Goal: Book appointment/travel/reservation

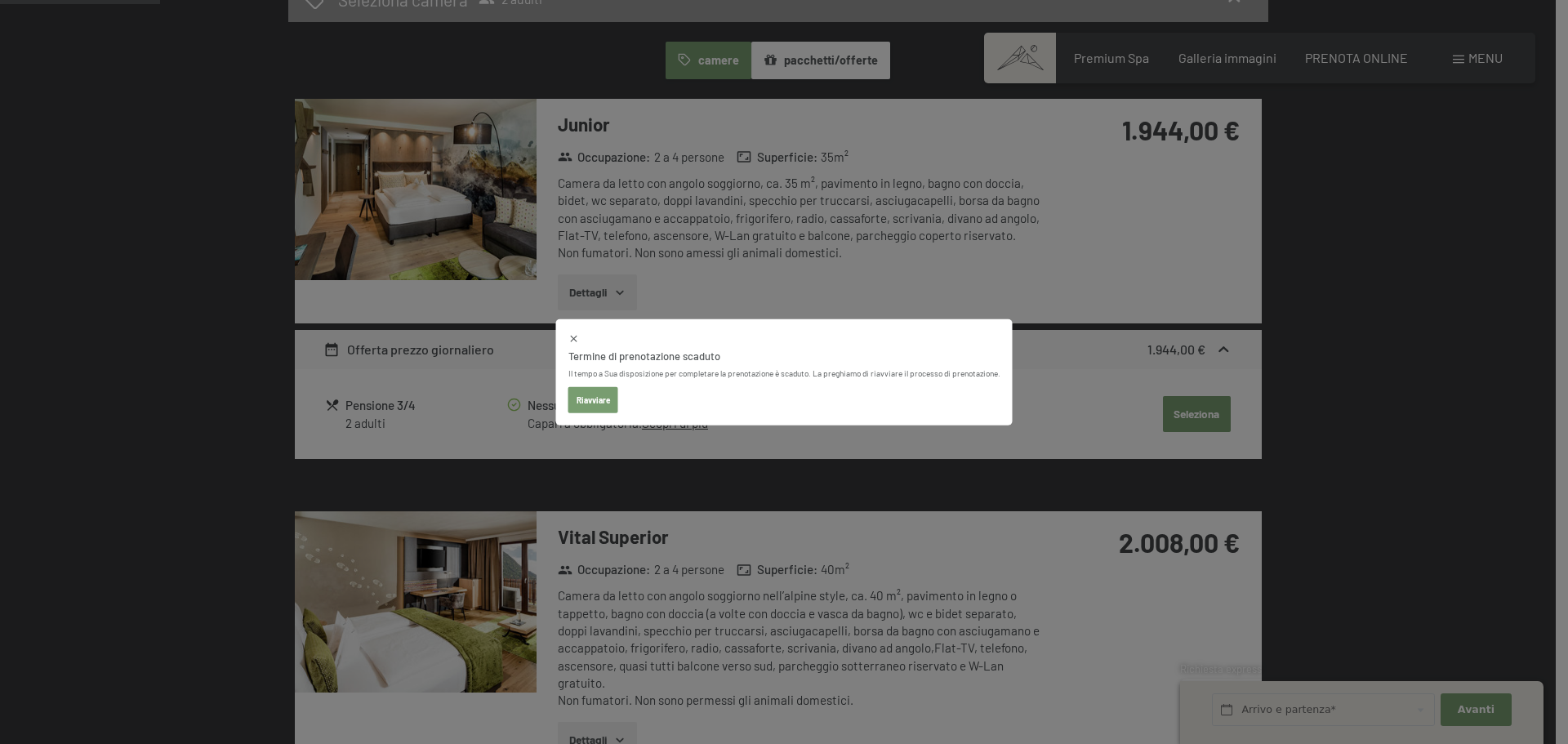
click at [576, 333] on icon at bounding box center [575, 338] width 12 height 12
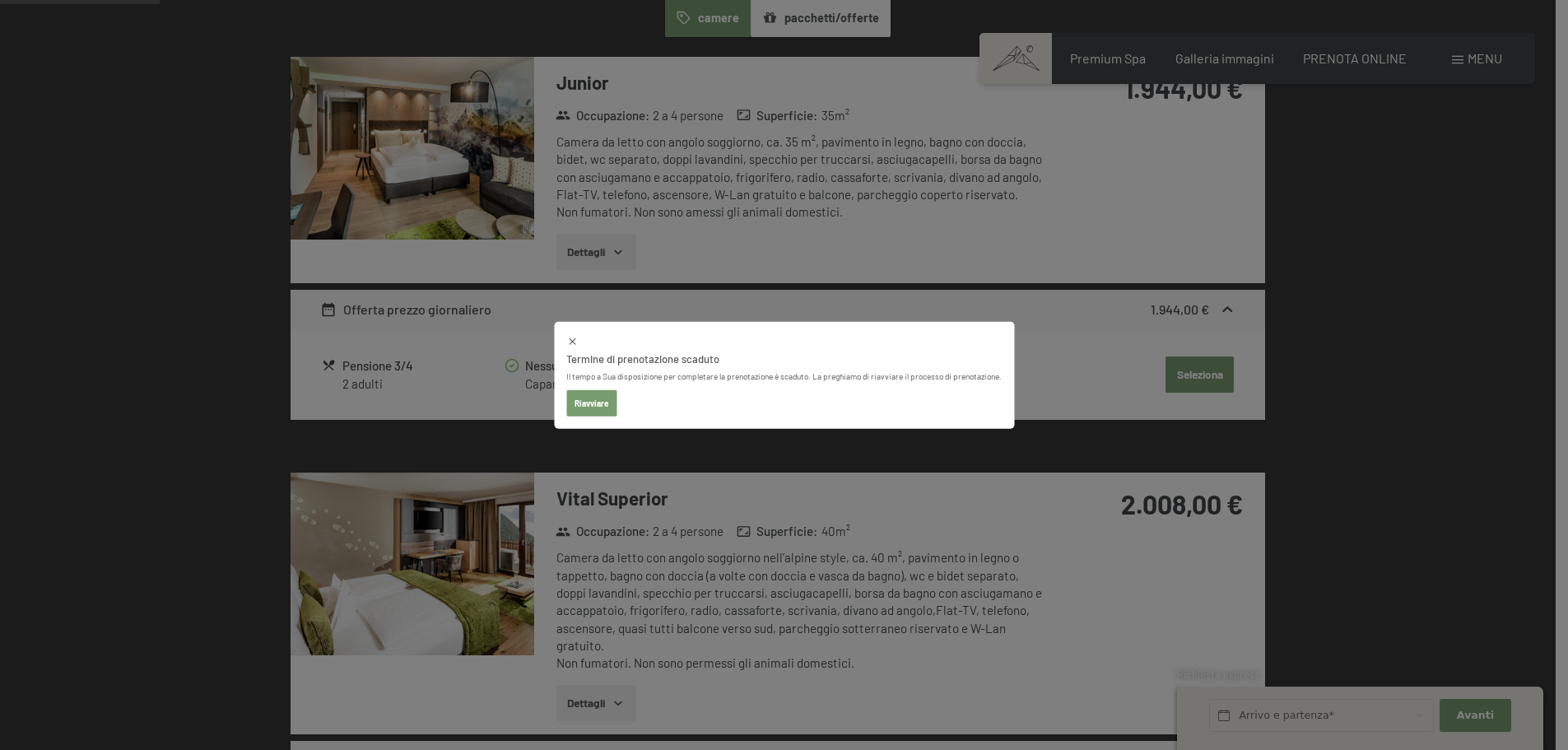
select select "[DATE]"
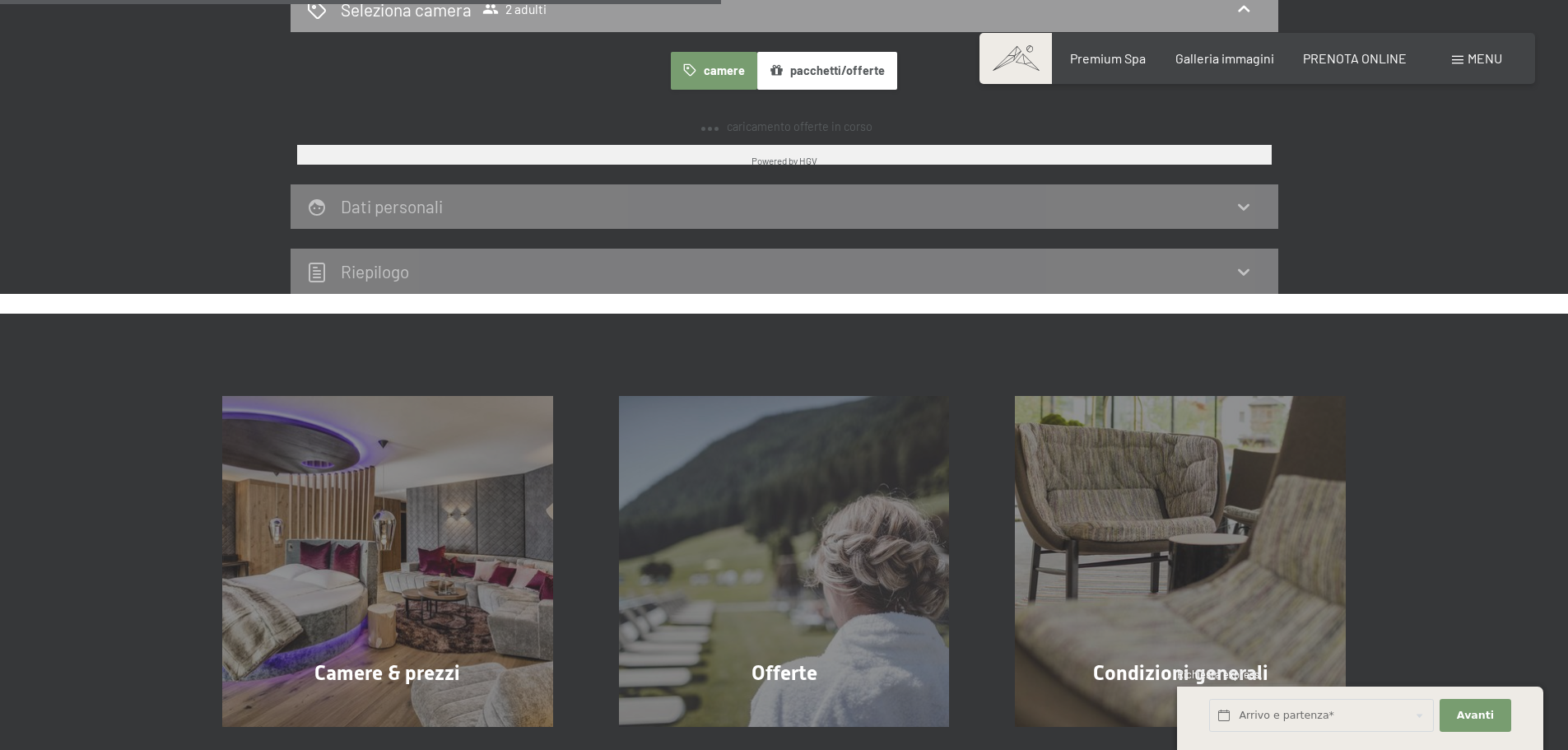
scroll to position [1018, 0]
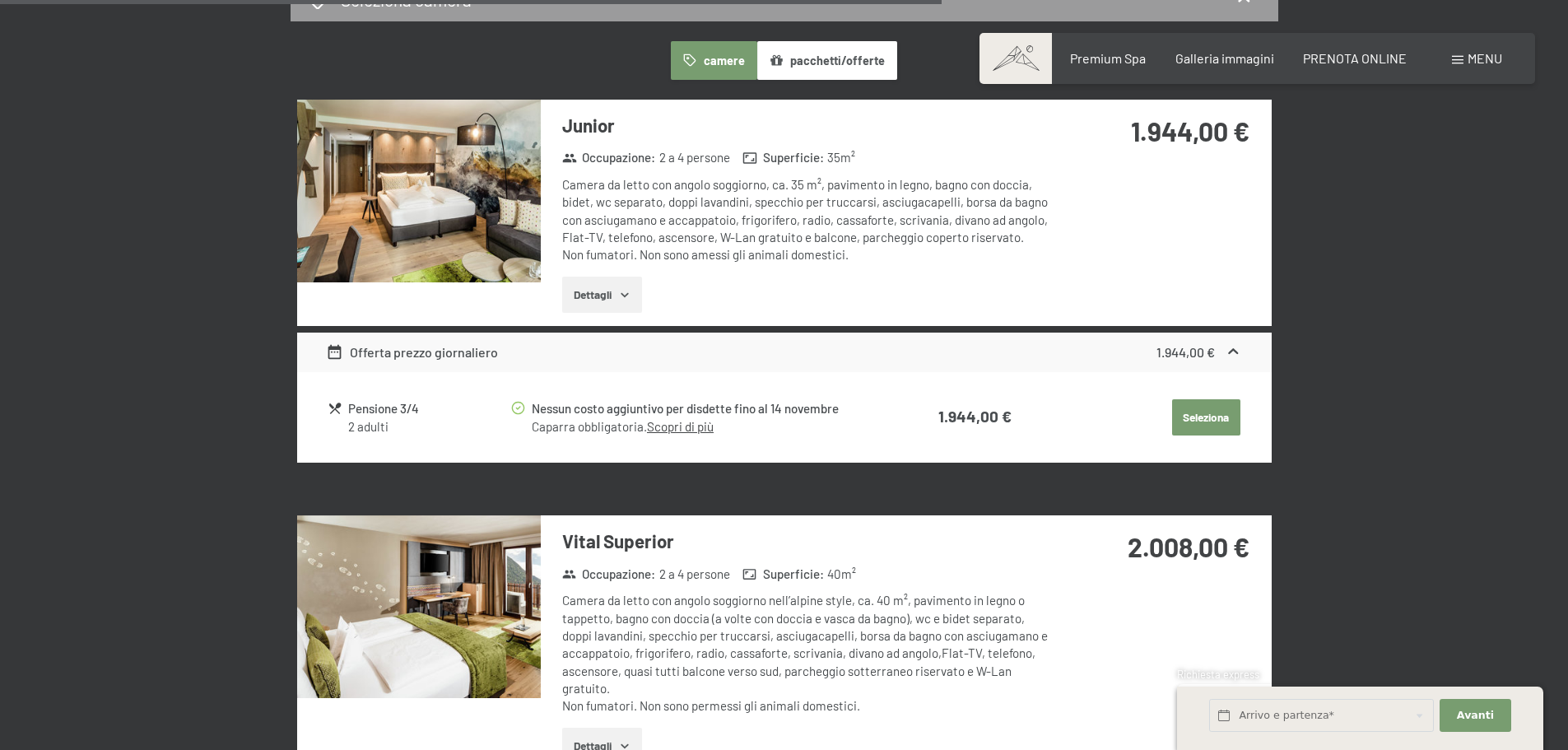
select select "[DATE]"
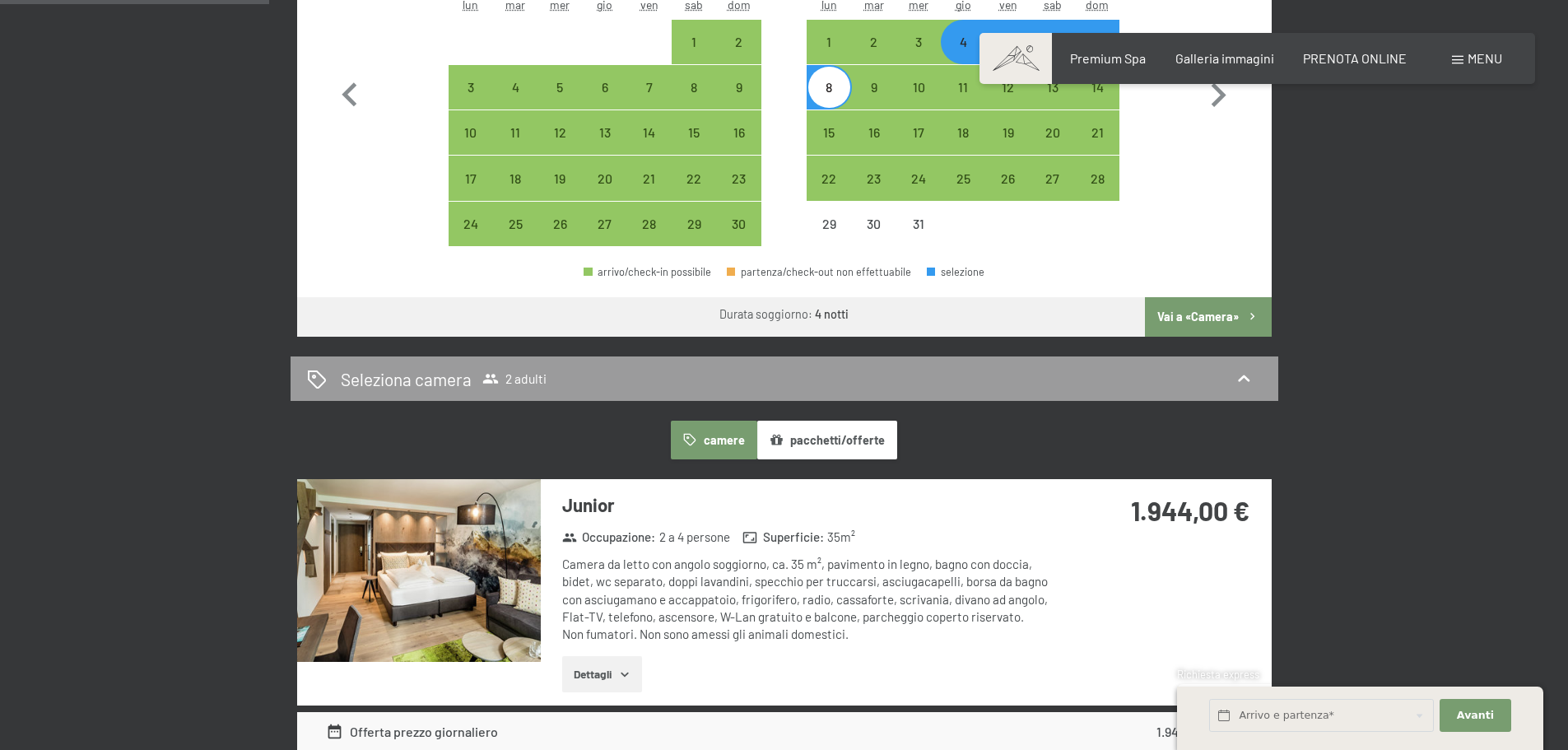
scroll to position [275, 0]
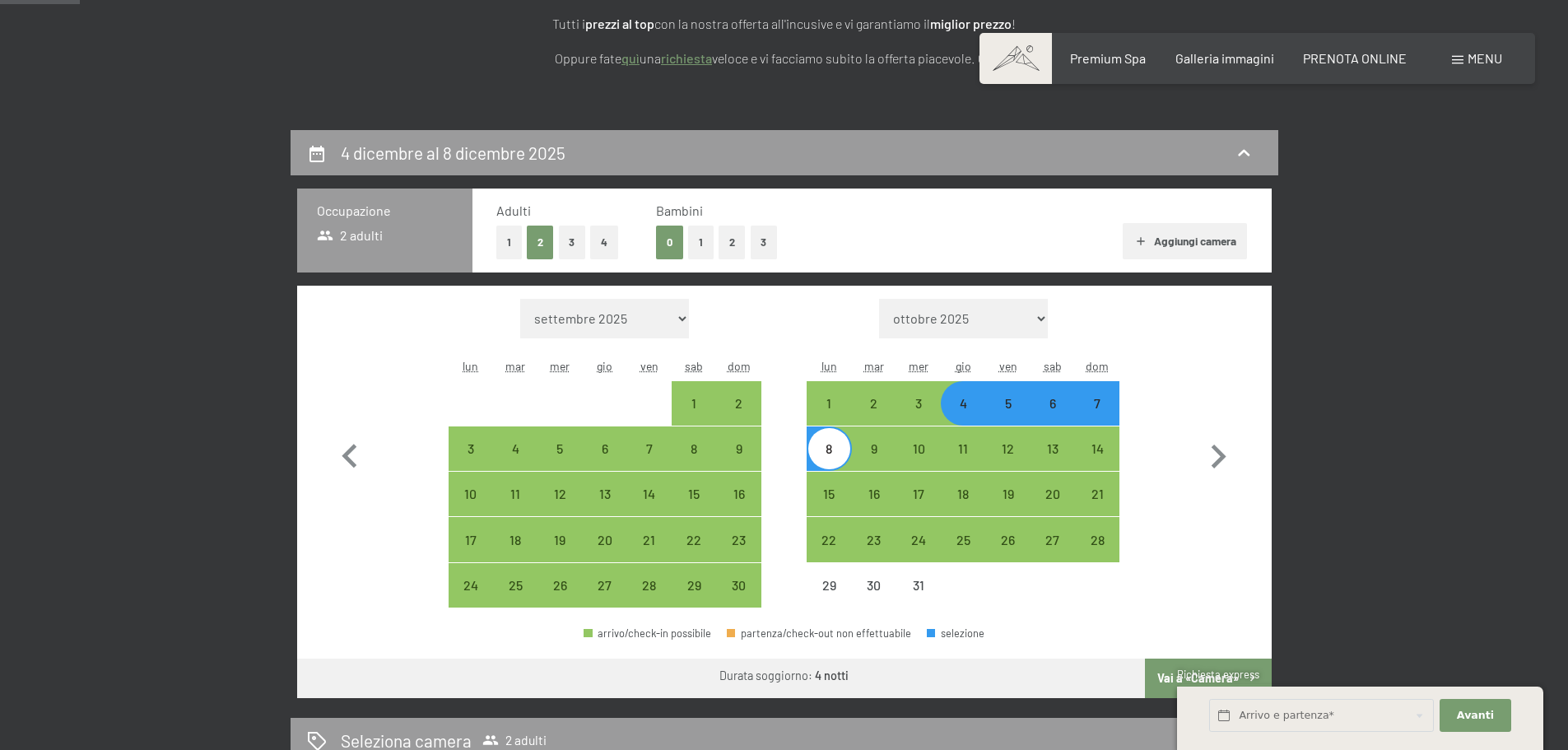
click at [966, 420] on div "4" at bounding box center [963, 418] width 41 height 41
select select "[DATE]"
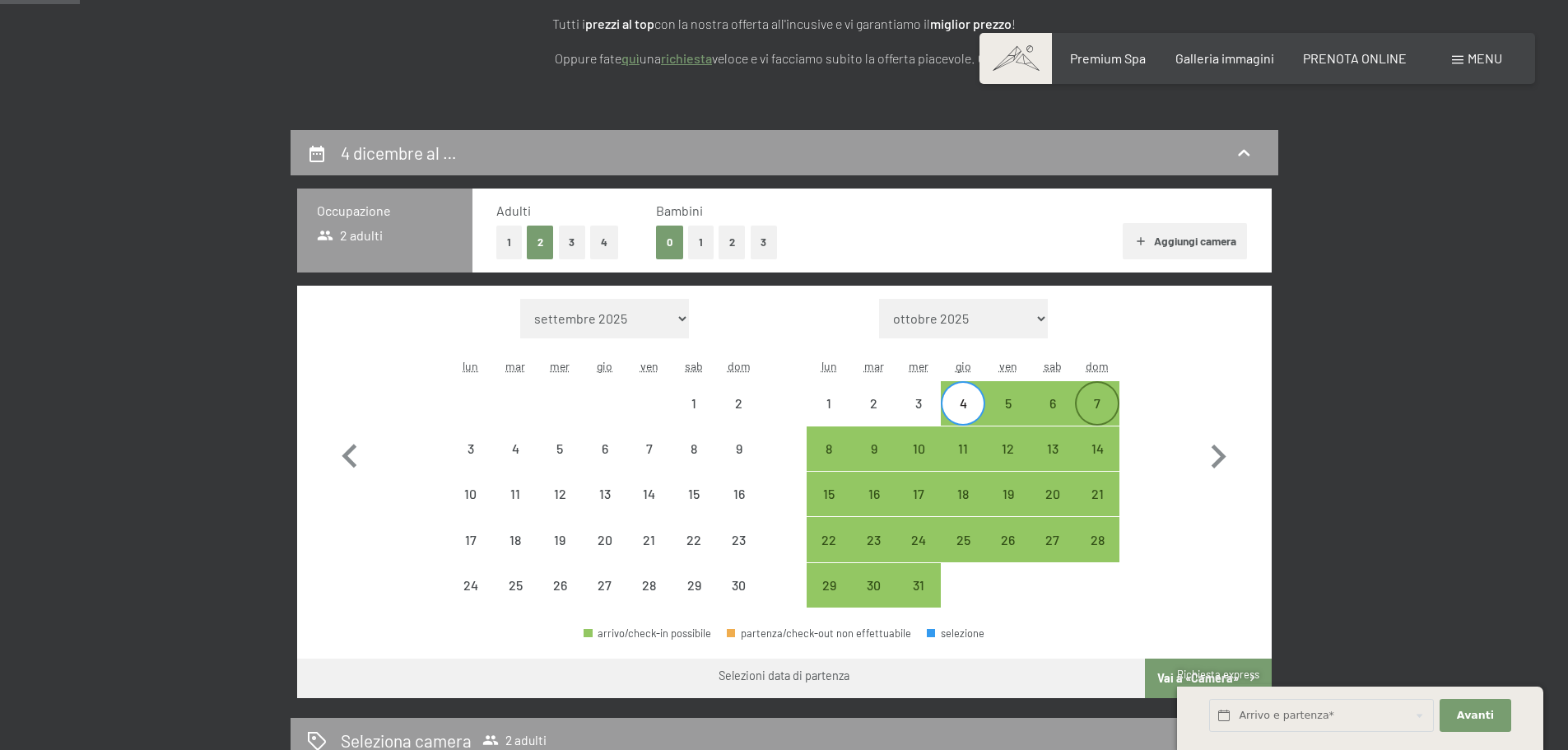
click at [1101, 412] on div "7" at bounding box center [1098, 418] width 41 height 41
select select "[DATE]"
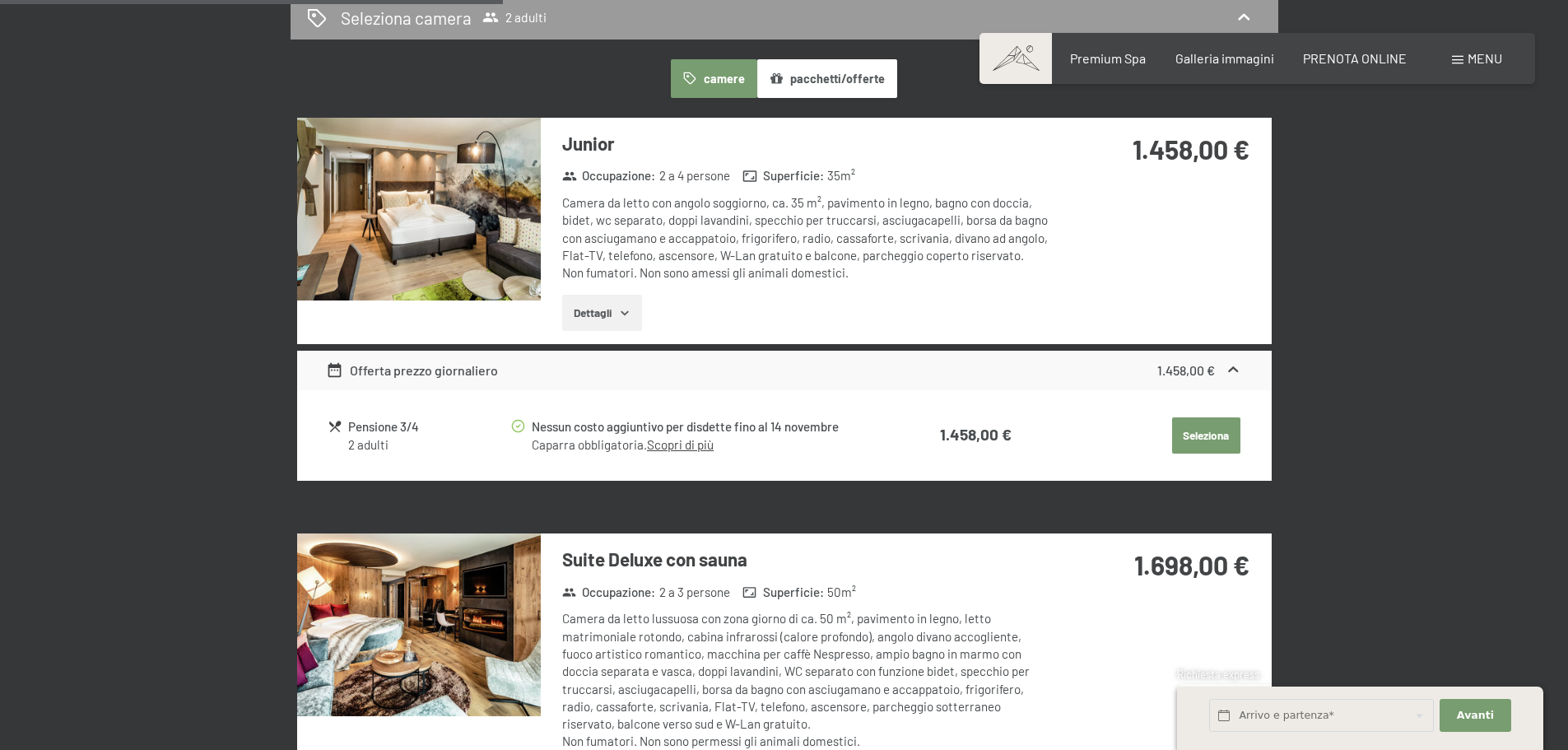
scroll to position [1265, 0]
